Goal: Task Accomplishment & Management: Manage account settings

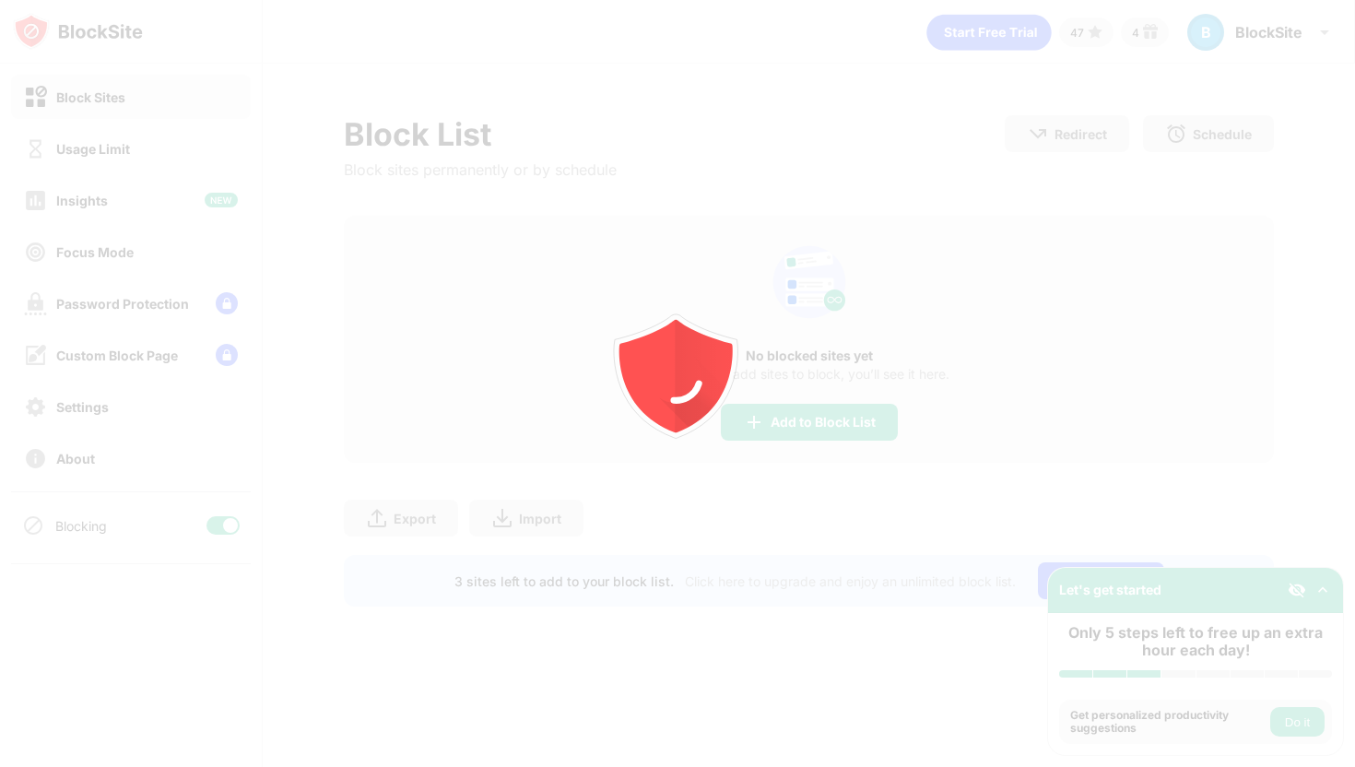
click at [126, 154] on div "Usage Limit" at bounding box center [93, 149] width 74 height 16
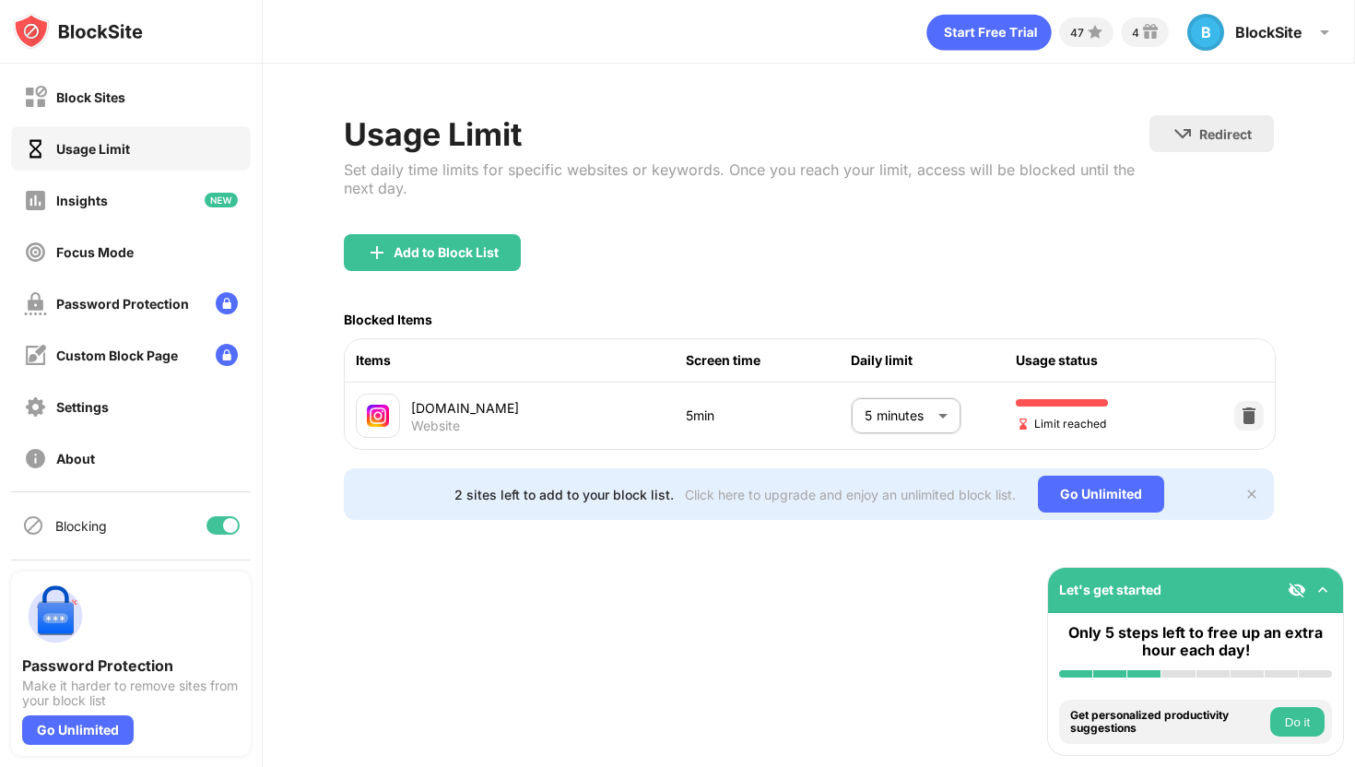
click at [126, 154] on div "Usage Limit" at bounding box center [93, 149] width 74 height 16
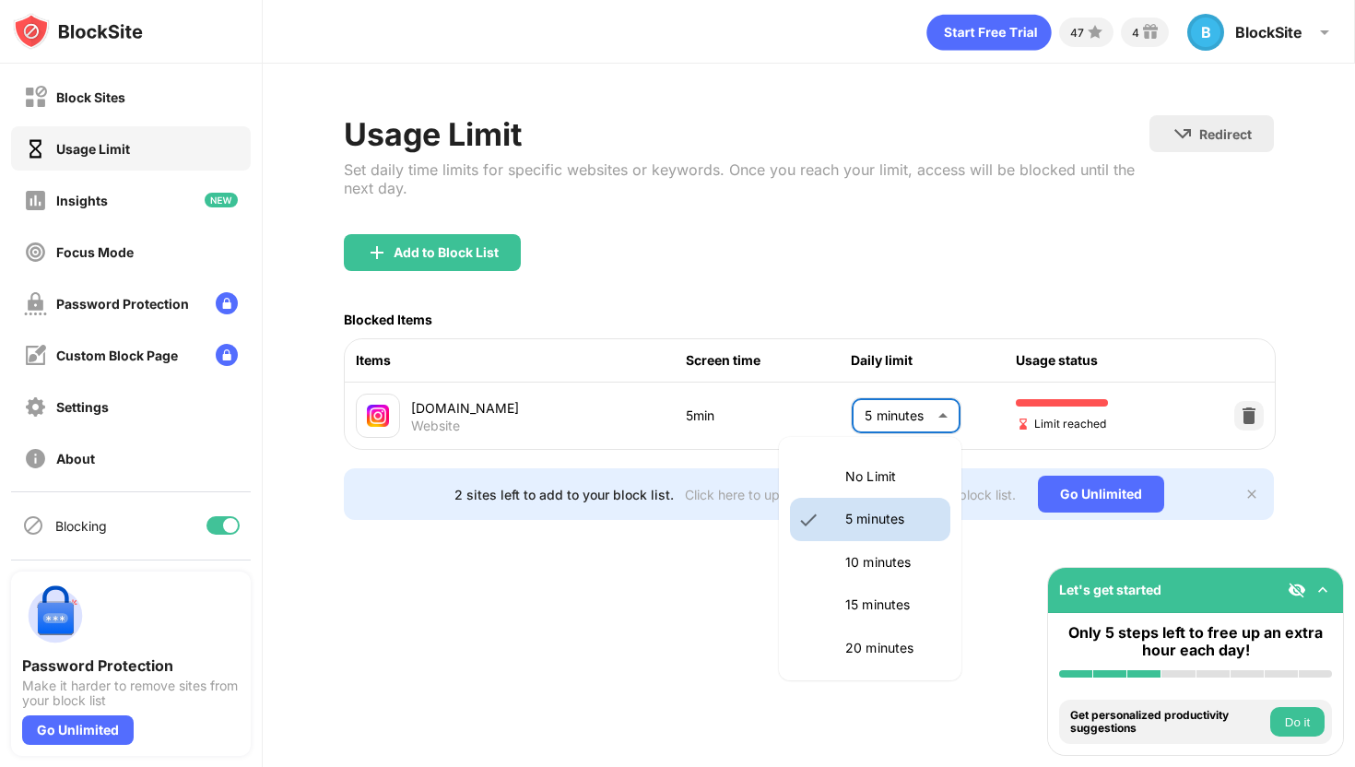
click at [880, 406] on body "Block Sites Usage Limit Insights Focus Mode Password Protection Custom Block Pa…" at bounding box center [677, 383] width 1355 height 767
click at [824, 560] on li "10 minutes" at bounding box center [870, 562] width 160 height 42
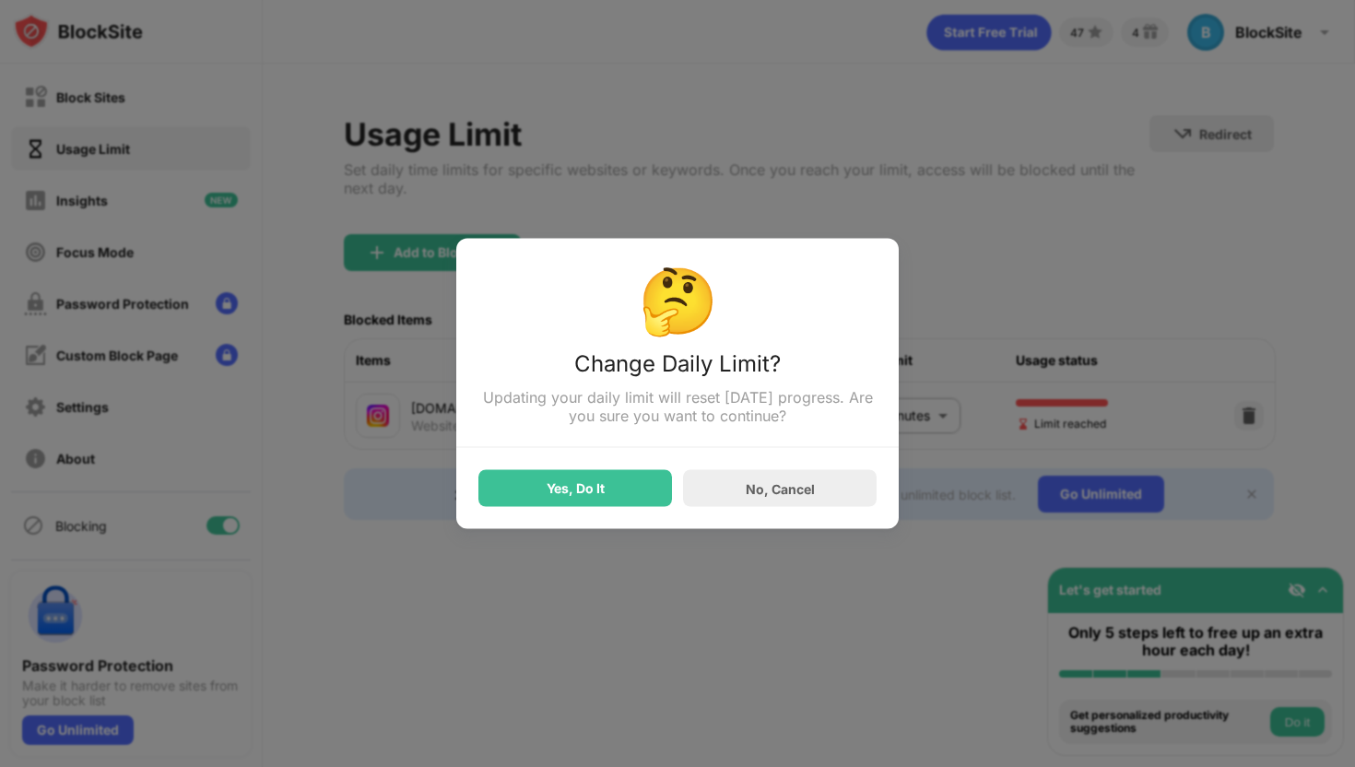
click at [606, 492] on div "Yes, Do It" at bounding box center [575, 488] width 194 height 37
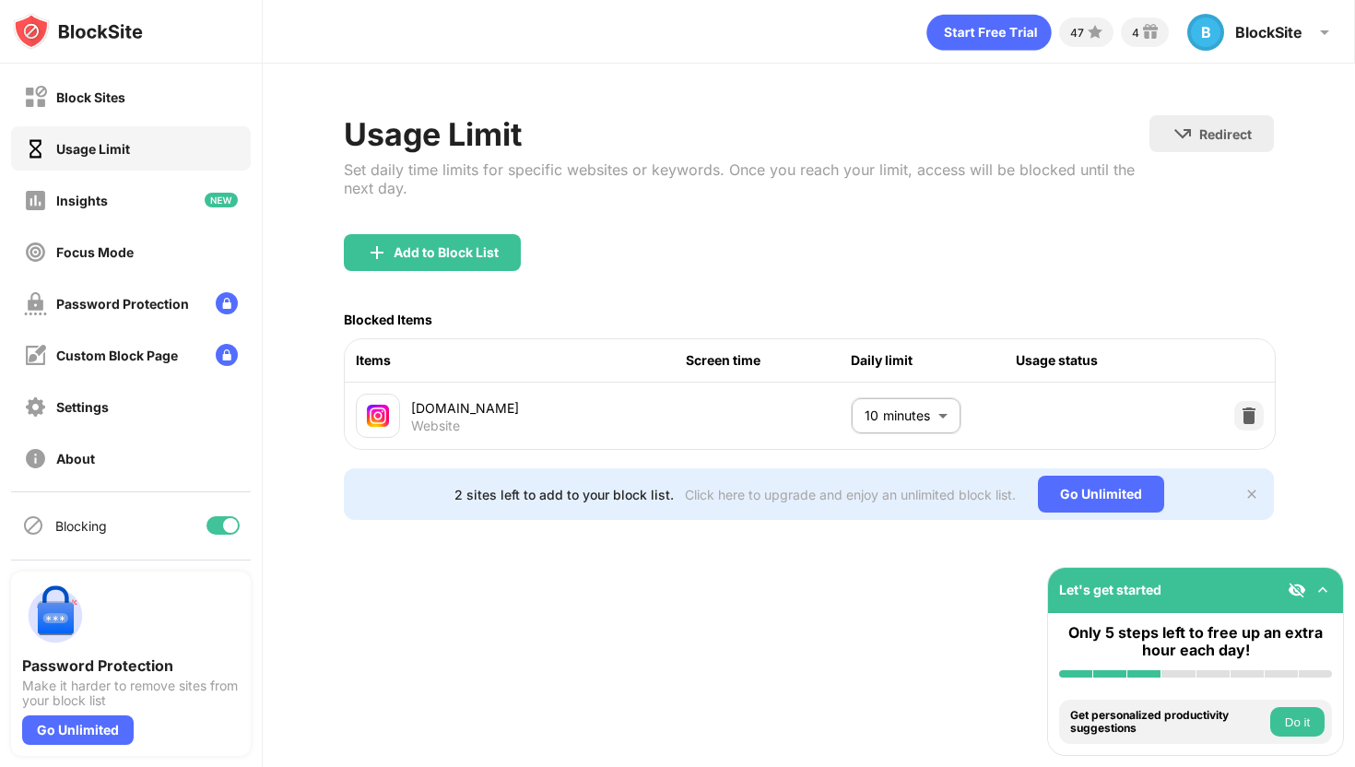
click at [911, 406] on body "Block Sites Usage Limit Insights Focus Mode Password Protection Custom Block Pa…" at bounding box center [677, 383] width 1355 height 767
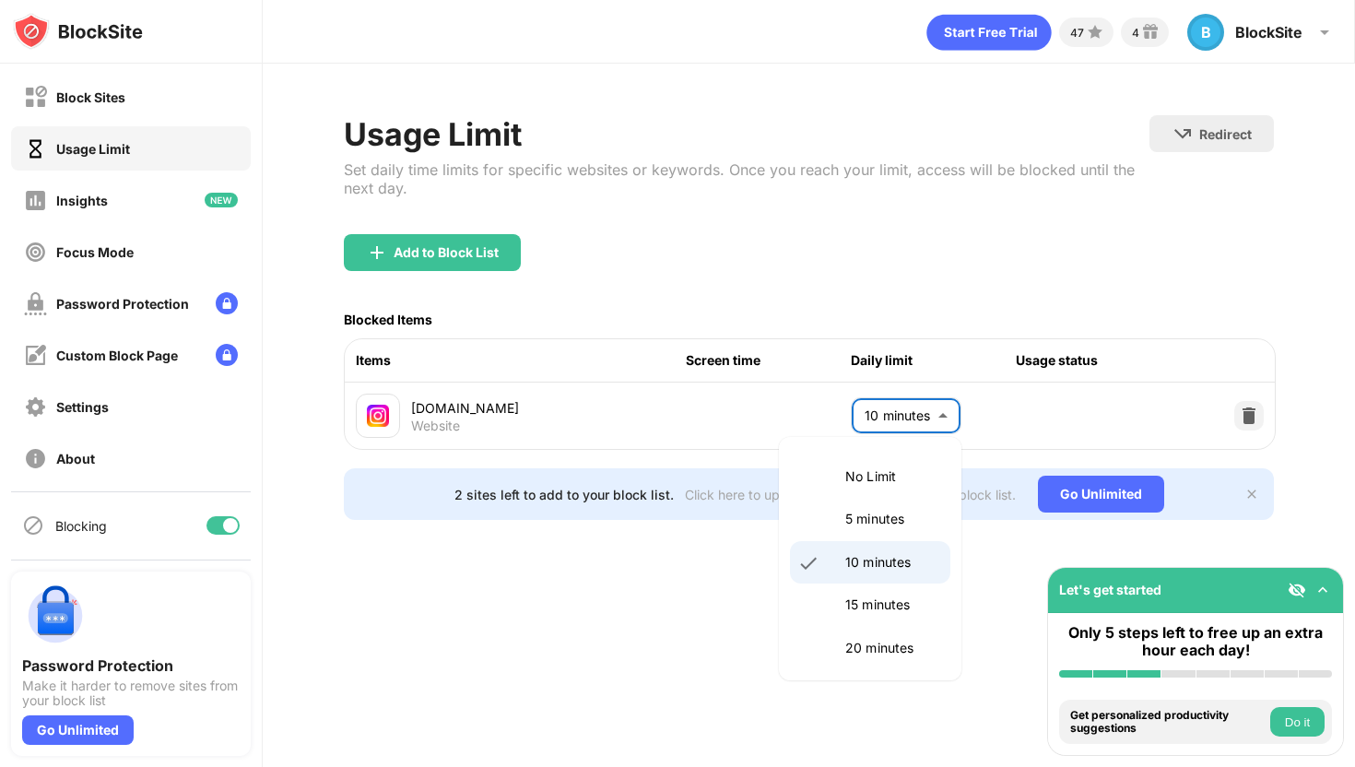
click at [844, 522] on li "5 minutes" at bounding box center [870, 519] width 160 height 42
type input "*"
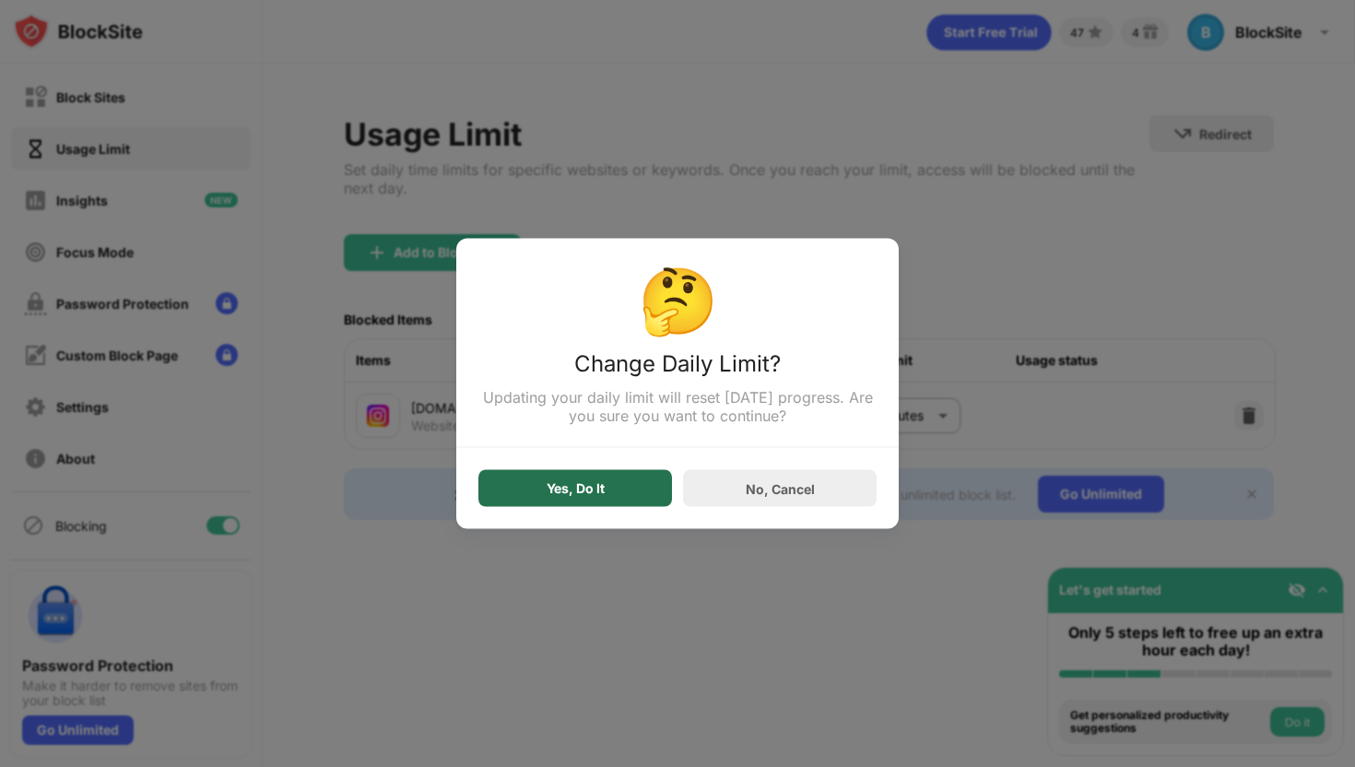
click at [575, 474] on div "Yes, Do It" at bounding box center [575, 488] width 194 height 37
